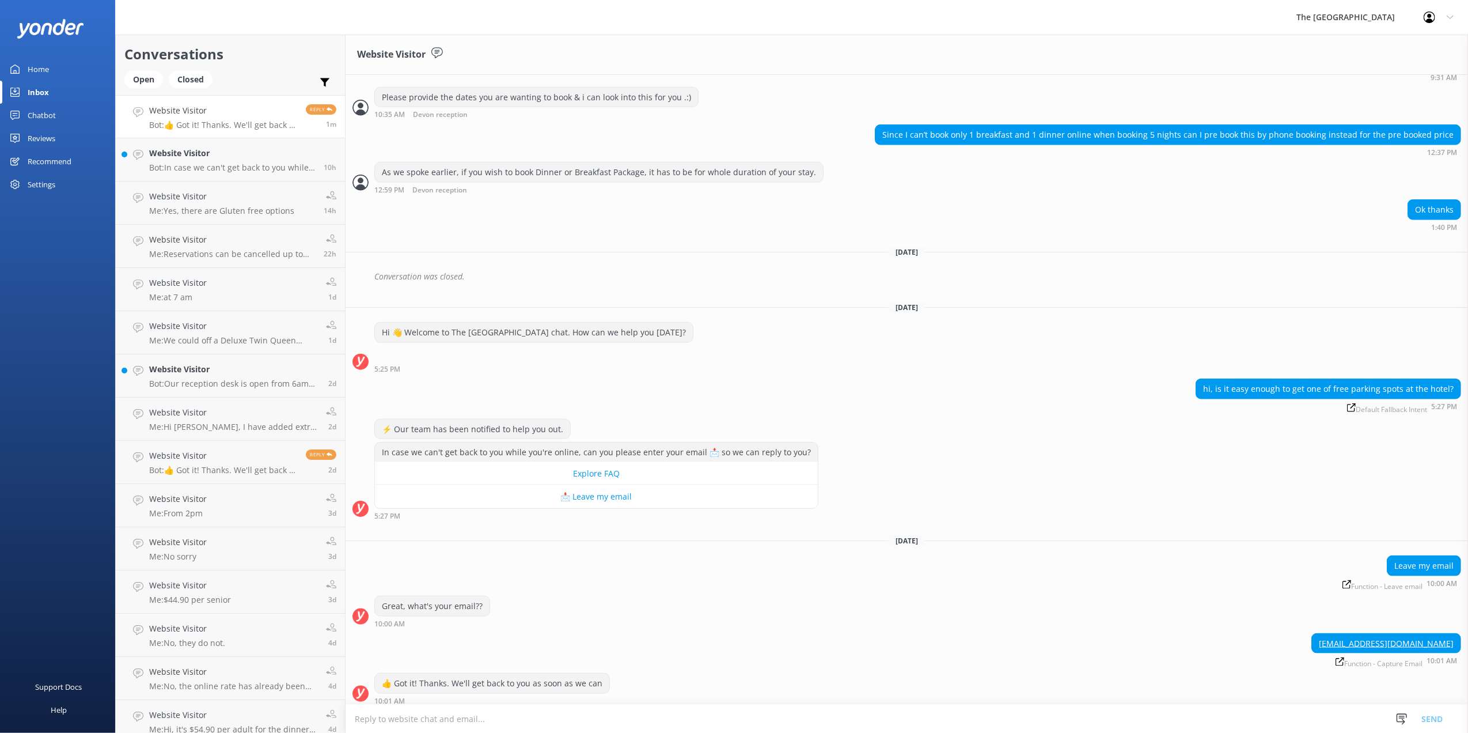
scroll to position [1298, 0]
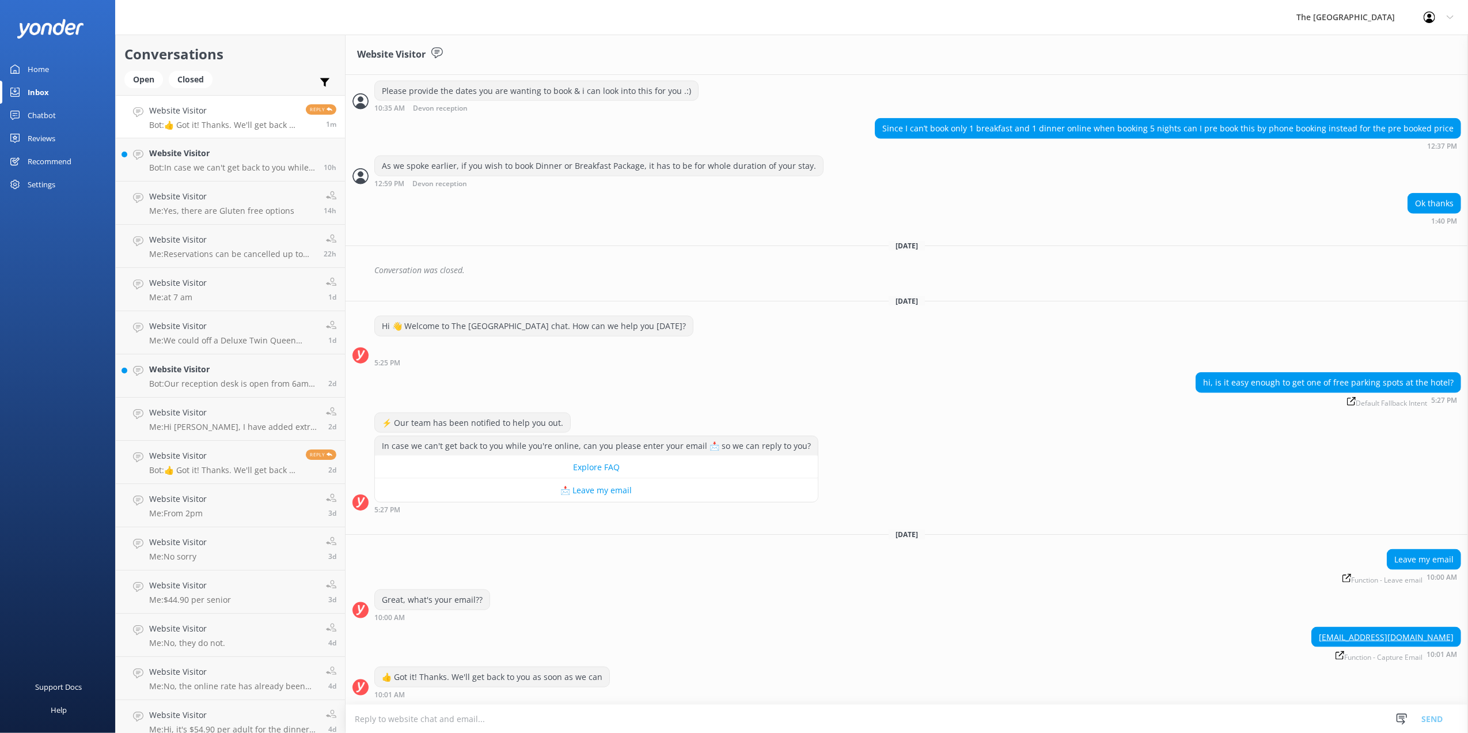
click at [539, 716] on textarea at bounding box center [907, 718] width 1122 height 28
paste textarea "Greetings [PERSON_NAME], We offer reserved paid parking & limited paid EV charg…"
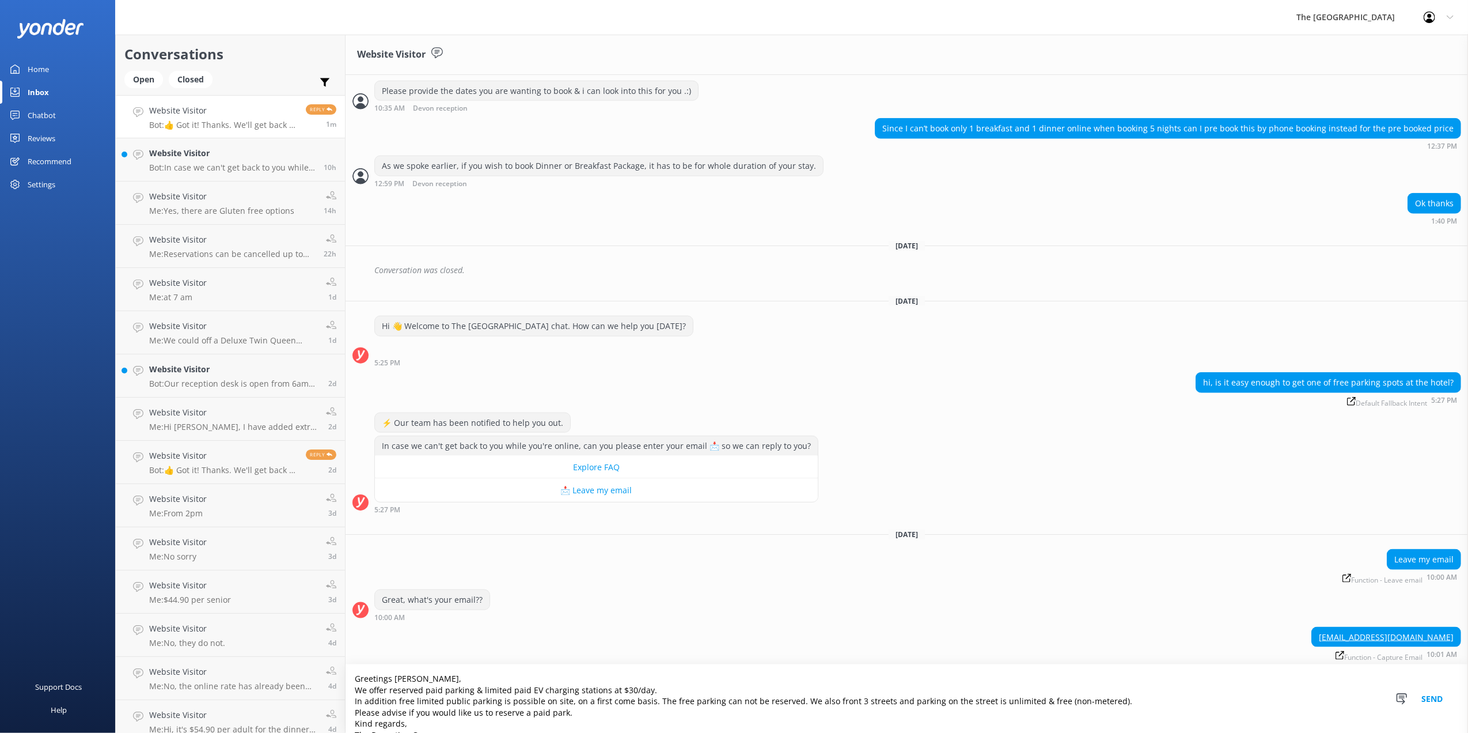
scroll to position [7, 0]
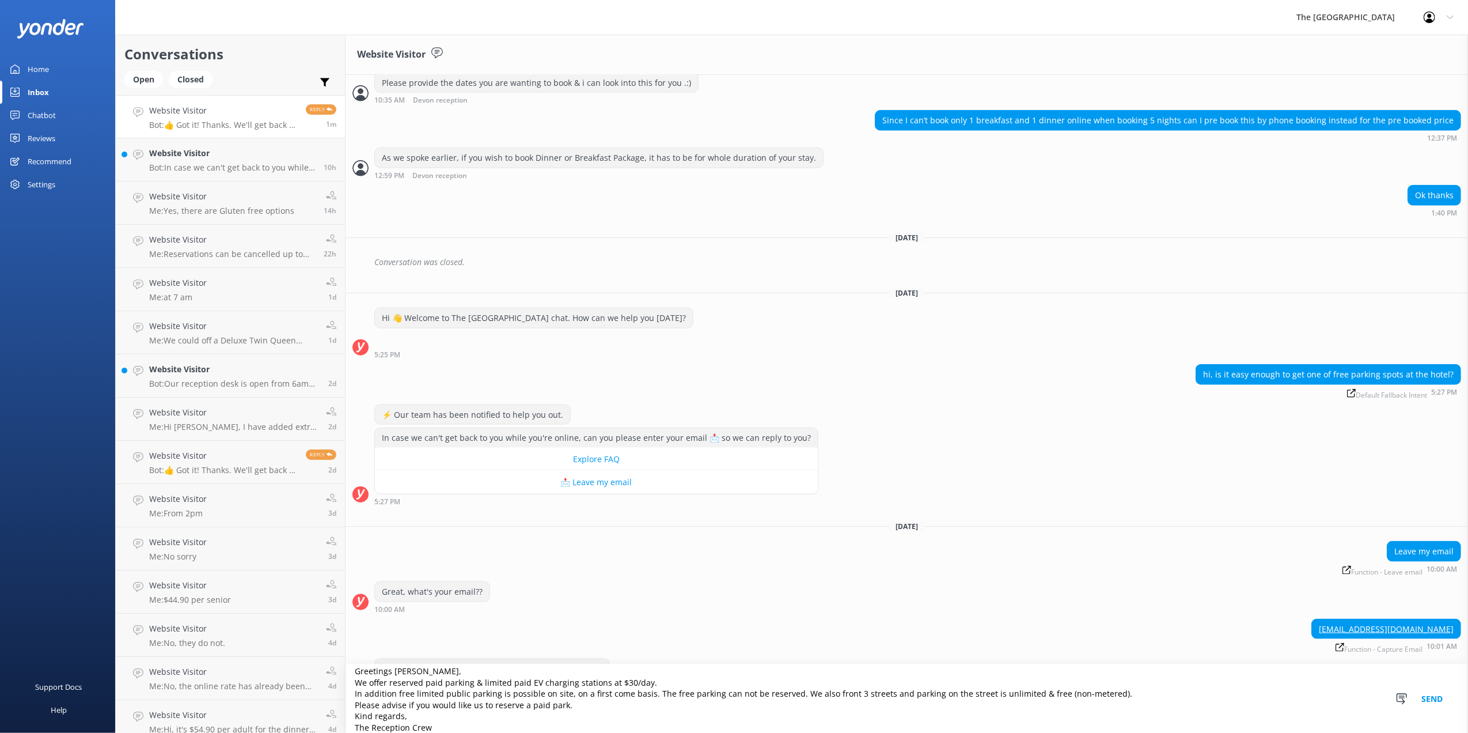
click at [397, 677] on textarea "Greetings [PERSON_NAME], We offer reserved paid parking & limited paid EV charg…" at bounding box center [907, 698] width 1122 height 69
click at [397, 673] on textarea "Greetings [PERSON_NAME], We offer reserved paid parking & limited paid EV charg…" at bounding box center [907, 698] width 1122 height 69
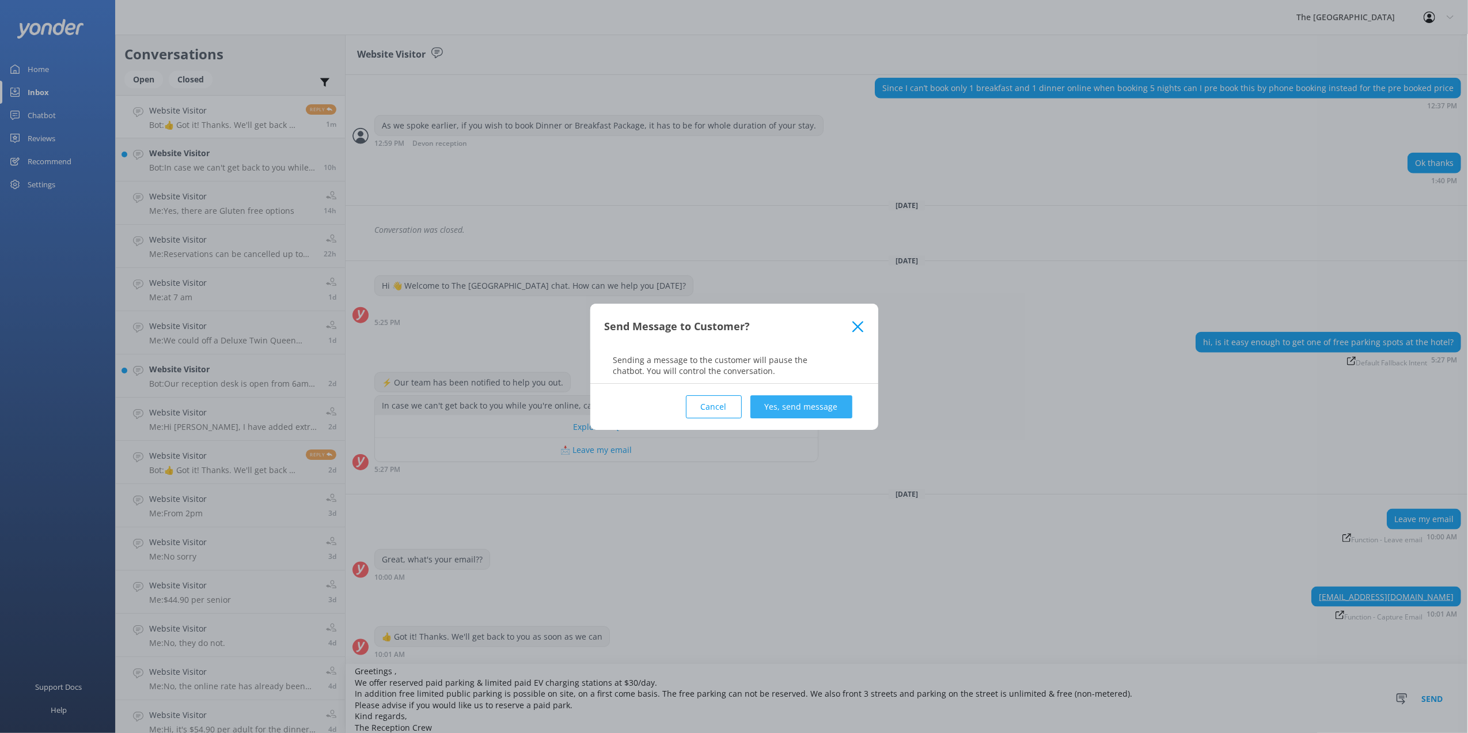
type textarea "Greetings , We offer reserved paid parking & limited paid EV charging stations …"
click at [813, 403] on button "Yes, send message" at bounding box center [801, 406] width 102 height 23
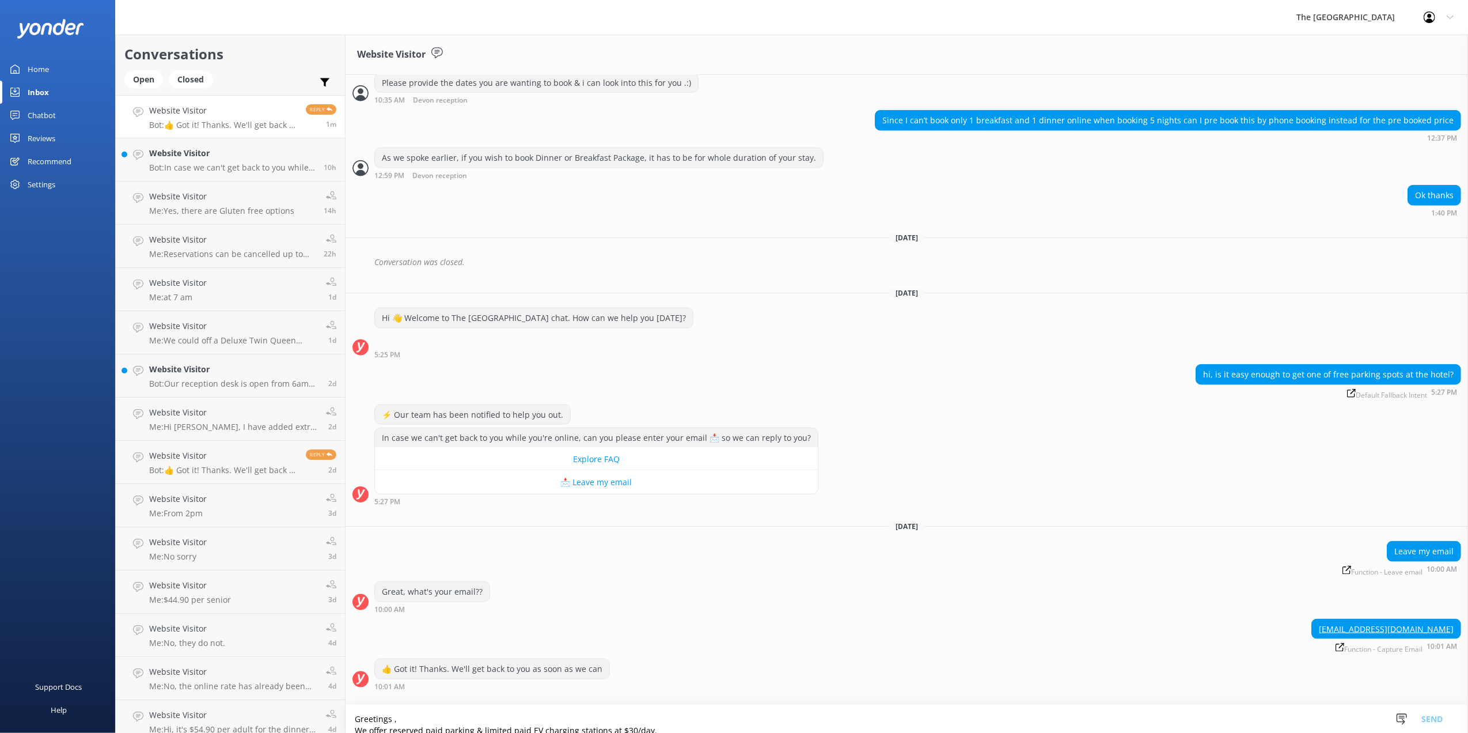
scroll to position [1429, 0]
